Goal: Find contact information: Find contact information

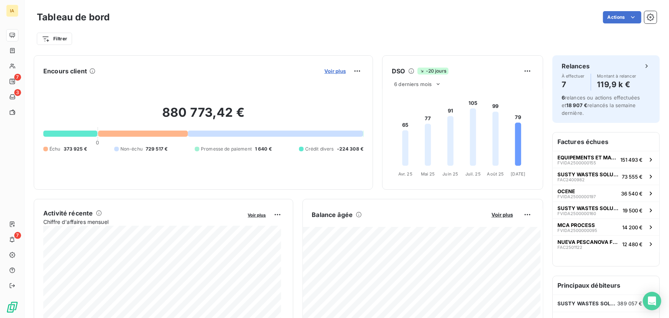
click at [331, 72] on span "Voir plus" at bounding box center [334, 71] width 21 height 6
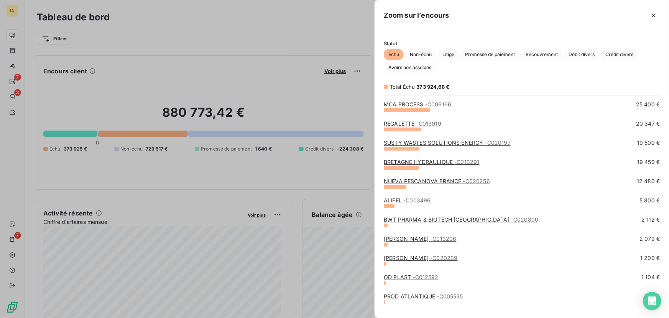
scroll to position [69, 0]
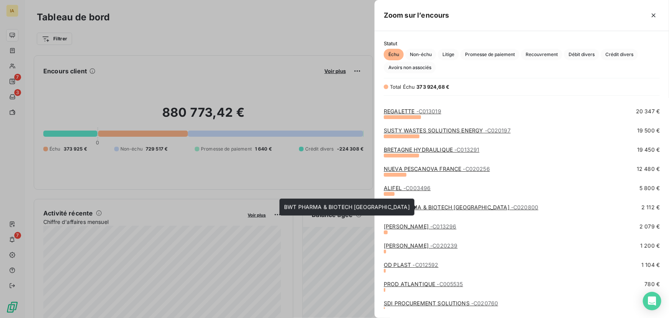
click at [424, 205] on link "BWT PHARMA & BIOTECH [GEOGRAPHIC_DATA] - C020800" at bounding box center [461, 207] width 155 height 7
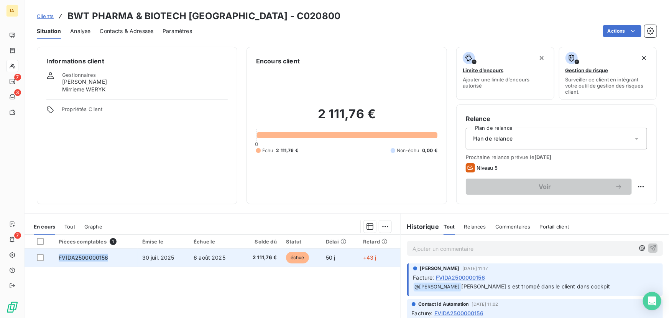
drag, startPoint x: 107, startPoint y: 260, endPoint x: 59, endPoint y: 262, distance: 48.4
click at [59, 262] on td "FVIDA2500000156" at bounding box center [95, 257] width 83 height 18
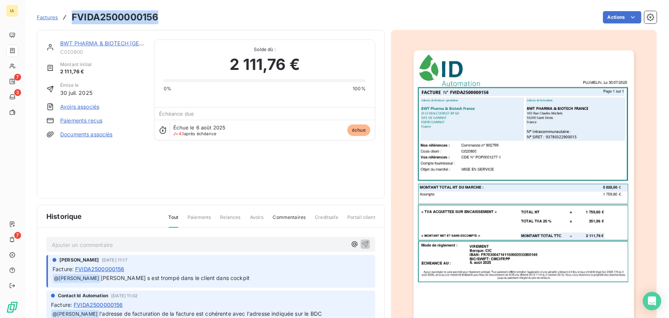
drag, startPoint x: 158, startPoint y: 15, endPoint x: 73, endPoint y: 18, distance: 85.6
click at [73, 18] on div "Factures FVIDA2500000156 Actions" at bounding box center [347, 17] width 620 height 16
copy h3 "FVIDA2500000156"
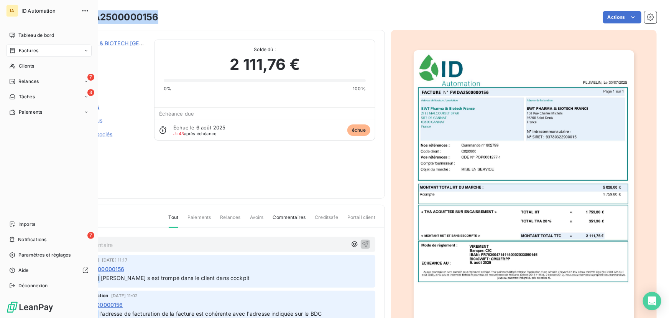
click at [30, 73] on nav "Tableau de bord Factures Clients 7 Relances 3 Tâches Paiements" at bounding box center [49, 73] width 86 height 89
click at [31, 66] on span "Clients" at bounding box center [26, 66] width 15 height 7
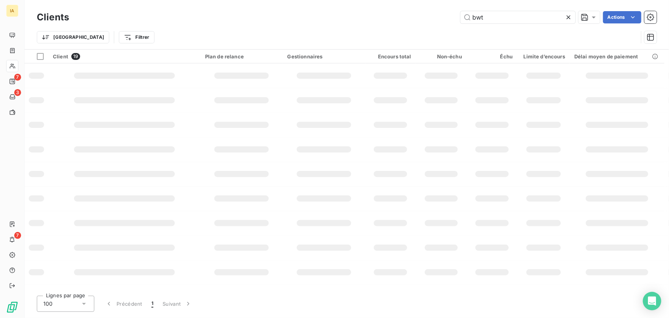
type input "bwt"
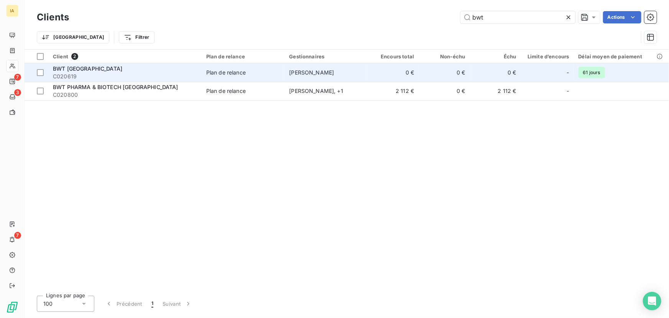
click at [130, 69] on div "BWT [GEOGRAPHIC_DATA]" at bounding box center [125, 69] width 144 height 8
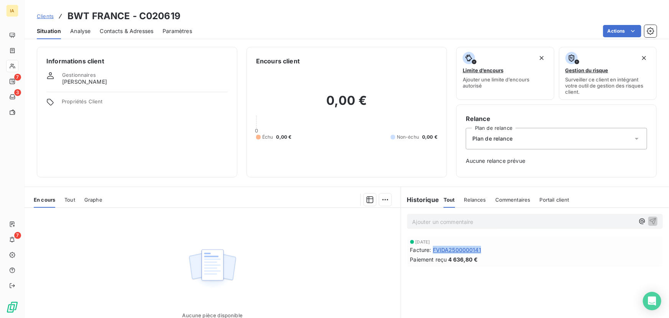
drag, startPoint x: 482, startPoint y: 250, endPoint x: 432, endPoint y: 249, distance: 50.3
click at [432, 249] on div "Facture : FVIDA2500000141" at bounding box center [535, 249] width 250 height 8
copy span "FVIDA2500000141"
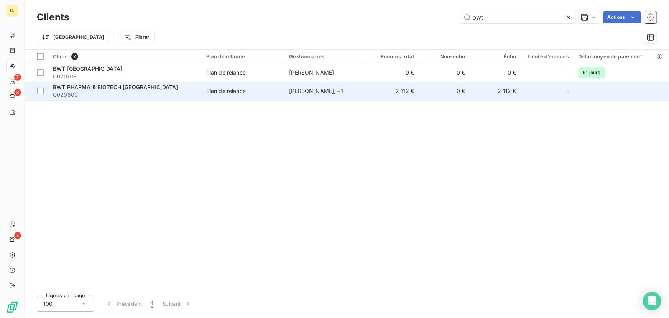
click at [107, 85] on span "BWT PHARMA & BIOTECH [GEOGRAPHIC_DATA]" at bounding box center [115, 87] width 125 height 7
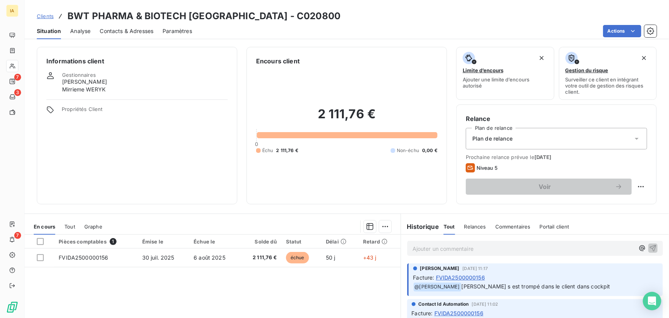
click at [135, 28] on span "Contacts & Adresses" at bounding box center [127, 31] width 54 height 8
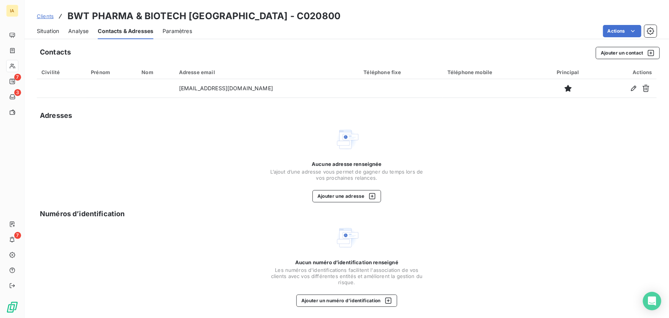
click at [46, 29] on span "Situation" at bounding box center [48, 31] width 22 height 8
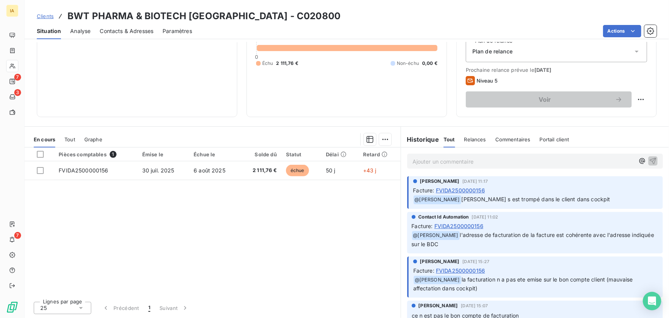
click at [120, 32] on span "Contacts & Adresses" at bounding box center [127, 31] width 54 height 8
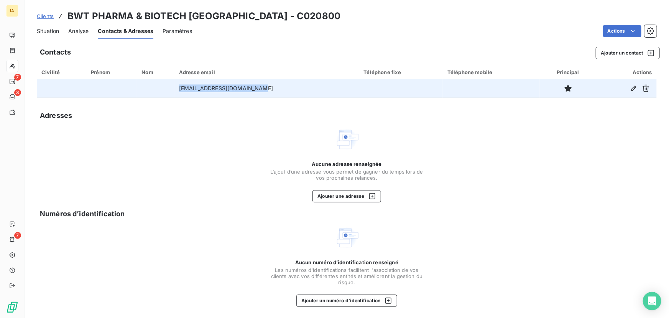
drag, startPoint x: 274, startPoint y: 89, endPoint x: 171, endPoint y: 84, distance: 102.9
click at [171, 84] on tr "[EMAIL_ADDRESS][DOMAIN_NAME]" at bounding box center [347, 88] width 620 height 18
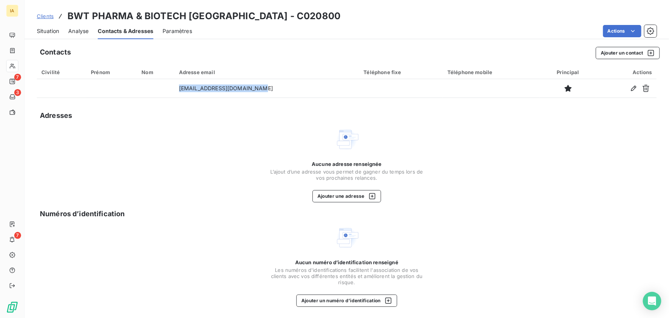
copy tr "[EMAIL_ADDRESS][DOMAIN_NAME]"
click at [46, 31] on span "Situation" at bounding box center [48, 31] width 22 height 8
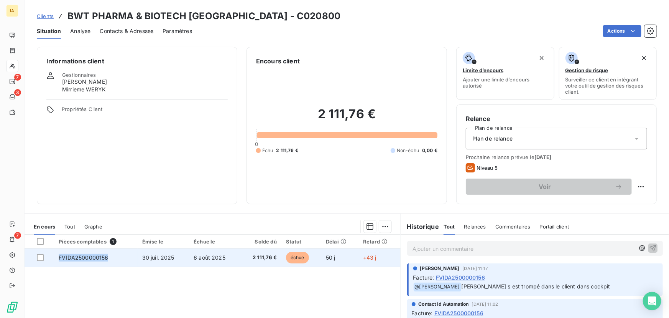
drag, startPoint x: 113, startPoint y: 257, endPoint x: 59, endPoint y: 258, distance: 53.3
click at [59, 258] on td "FVIDA2500000156" at bounding box center [95, 257] width 83 height 18
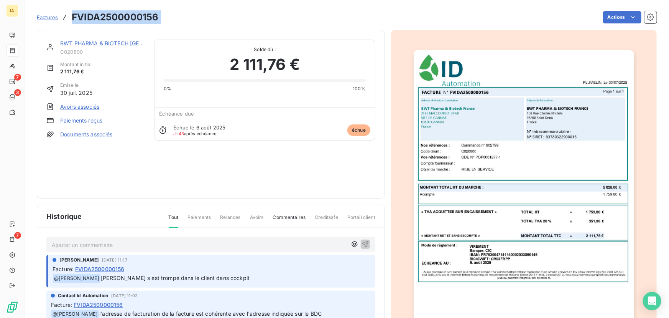
drag, startPoint x: 166, startPoint y: 20, endPoint x: 71, endPoint y: 21, distance: 95.9
click at [71, 21] on div "Factures FVIDA2500000156 Actions" at bounding box center [347, 17] width 620 height 16
copy section "FVIDA2500000156 Actions"
drag, startPoint x: 53, startPoint y: 18, endPoint x: 74, endPoint y: 23, distance: 21.4
click at [53, 18] on span "Factures" at bounding box center [47, 17] width 21 height 6
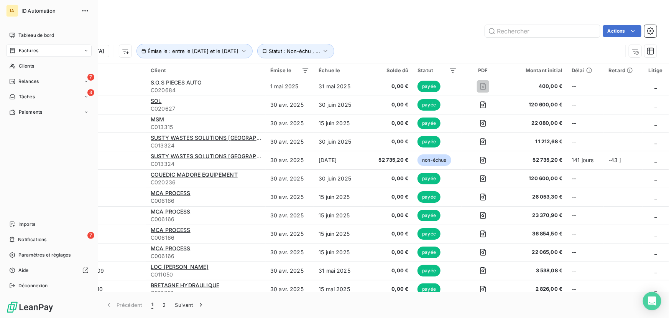
click at [31, 50] on span "Factures" at bounding box center [29, 50] width 20 height 7
click at [47, 35] on span "Tableau de bord" at bounding box center [36, 35] width 36 height 7
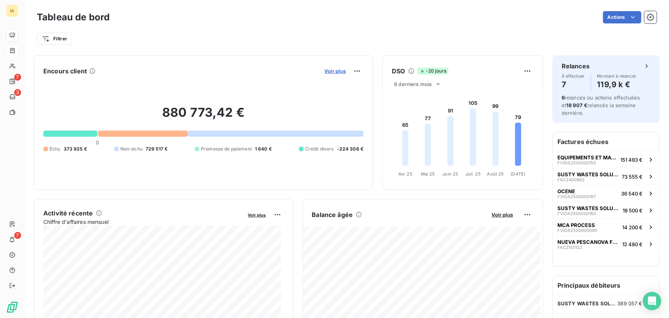
click at [328, 73] on span "Voir plus" at bounding box center [334, 71] width 21 height 6
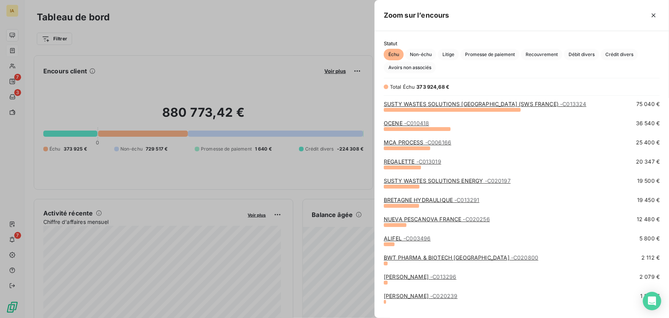
scroll to position [35, 0]
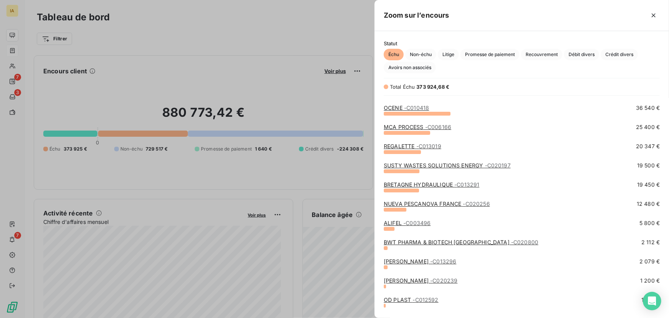
click at [412, 241] on link "BWT PHARMA & BIOTECH [GEOGRAPHIC_DATA] - C020800" at bounding box center [461, 242] width 155 height 7
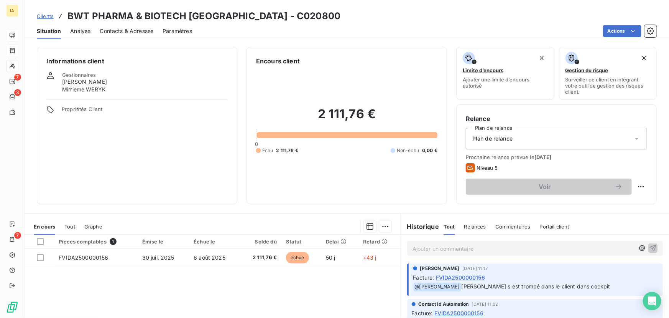
click at [102, 26] on div "Contacts & Adresses" at bounding box center [127, 31] width 54 height 16
